Goal: Task Accomplishment & Management: Manage account settings

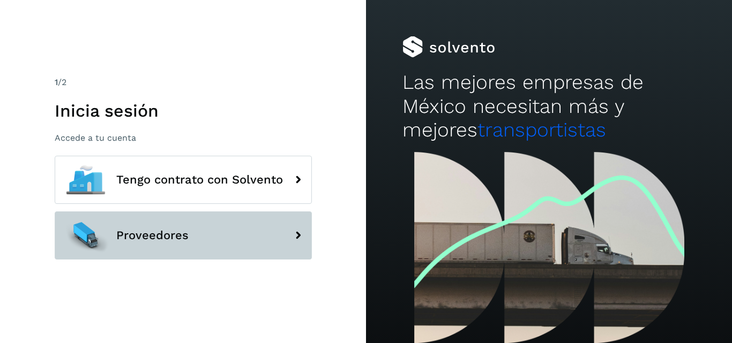
click at [209, 229] on button "Proveedores" at bounding box center [183, 236] width 257 height 48
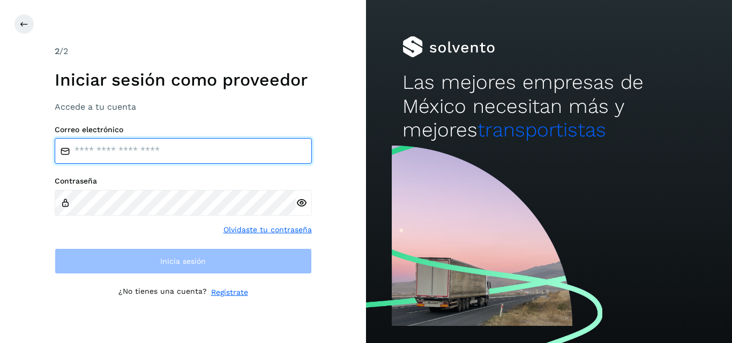
click at [133, 157] on input "email" at bounding box center [183, 151] width 257 height 26
type input "**********"
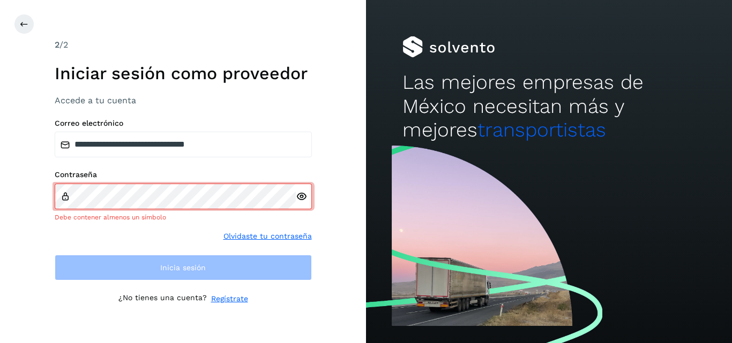
click at [299, 201] on icon at bounding box center [301, 196] width 11 height 11
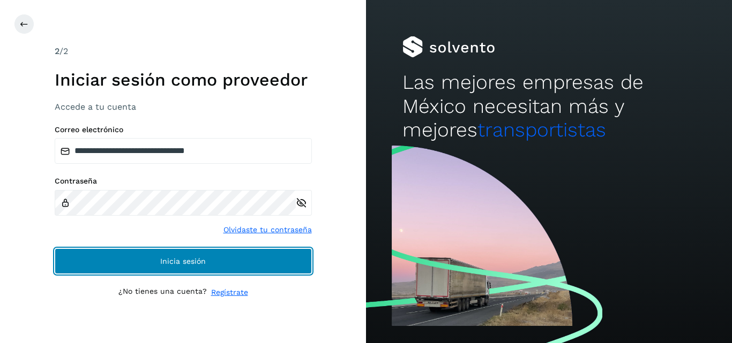
click at [147, 262] on button "Inicia sesión" at bounding box center [183, 262] width 257 height 26
click at [231, 260] on button "Inicia sesión" at bounding box center [183, 262] width 257 height 26
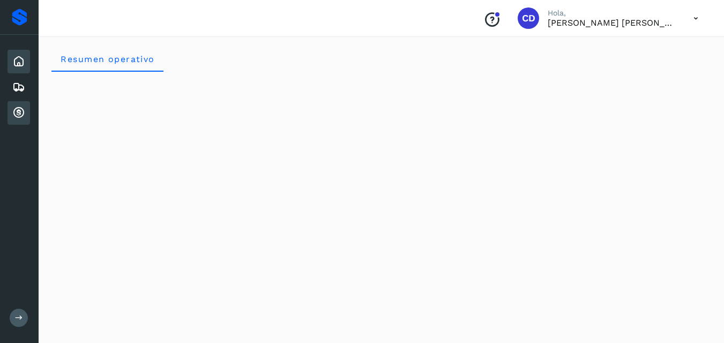
click at [19, 108] on icon at bounding box center [18, 113] width 13 height 13
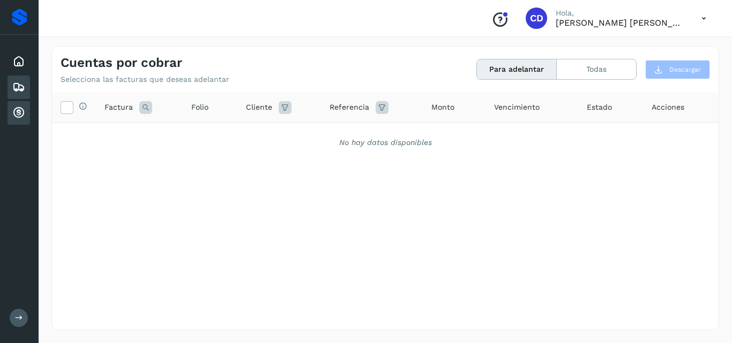
click at [24, 89] on icon at bounding box center [18, 87] width 13 height 13
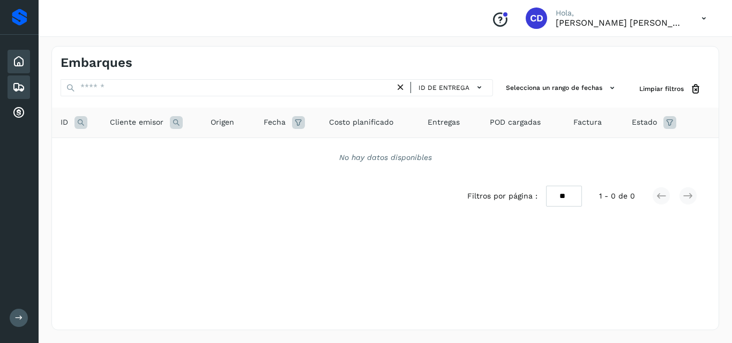
click at [19, 64] on icon at bounding box center [18, 61] width 13 height 13
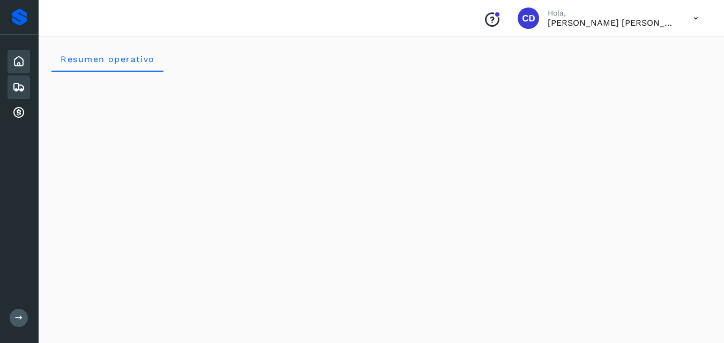
click at [19, 89] on icon at bounding box center [18, 87] width 13 height 13
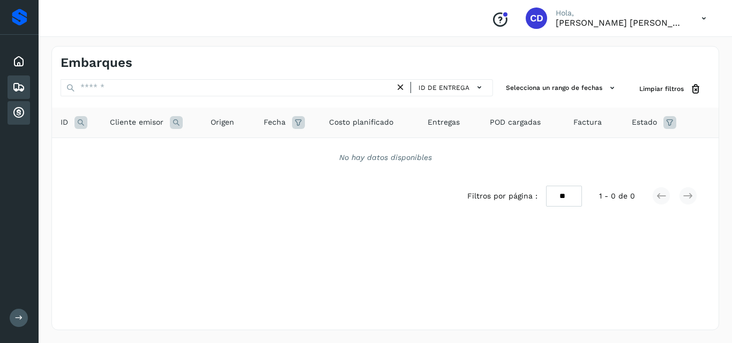
click at [18, 110] on icon at bounding box center [18, 113] width 13 height 13
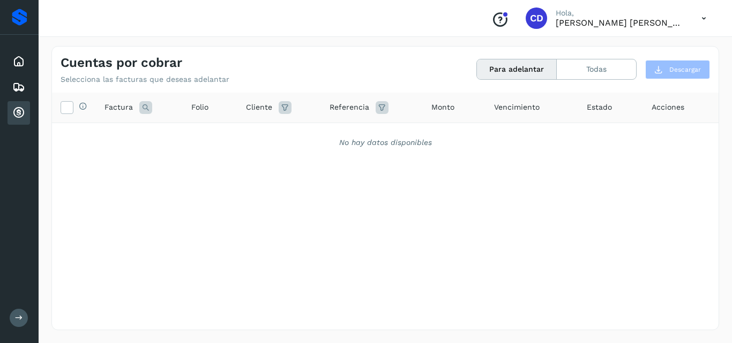
click at [535, 73] on button "Para adelantar" at bounding box center [517, 69] width 80 height 20
click at [575, 67] on button "Todas" at bounding box center [596, 69] width 79 height 20
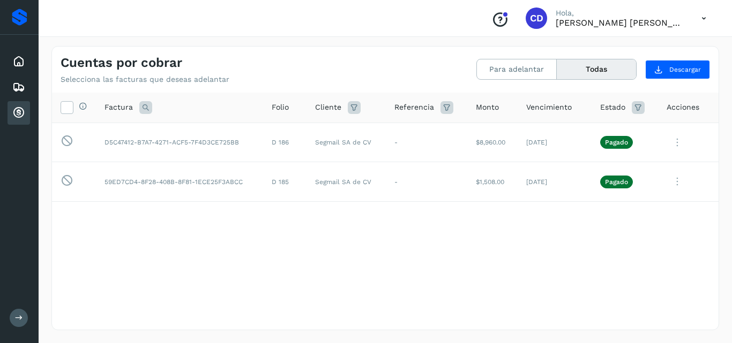
click at [704, 19] on icon at bounding box center [704, 18] width 22 height 22
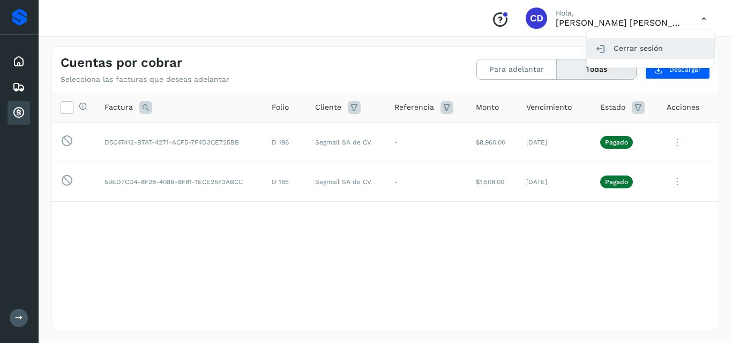
click at [643, 56] on div "Cerrar sesión" at bounding box center [650, 48] width 127 height 20
